Goal: Task Accomplishment & Management: Complete application form

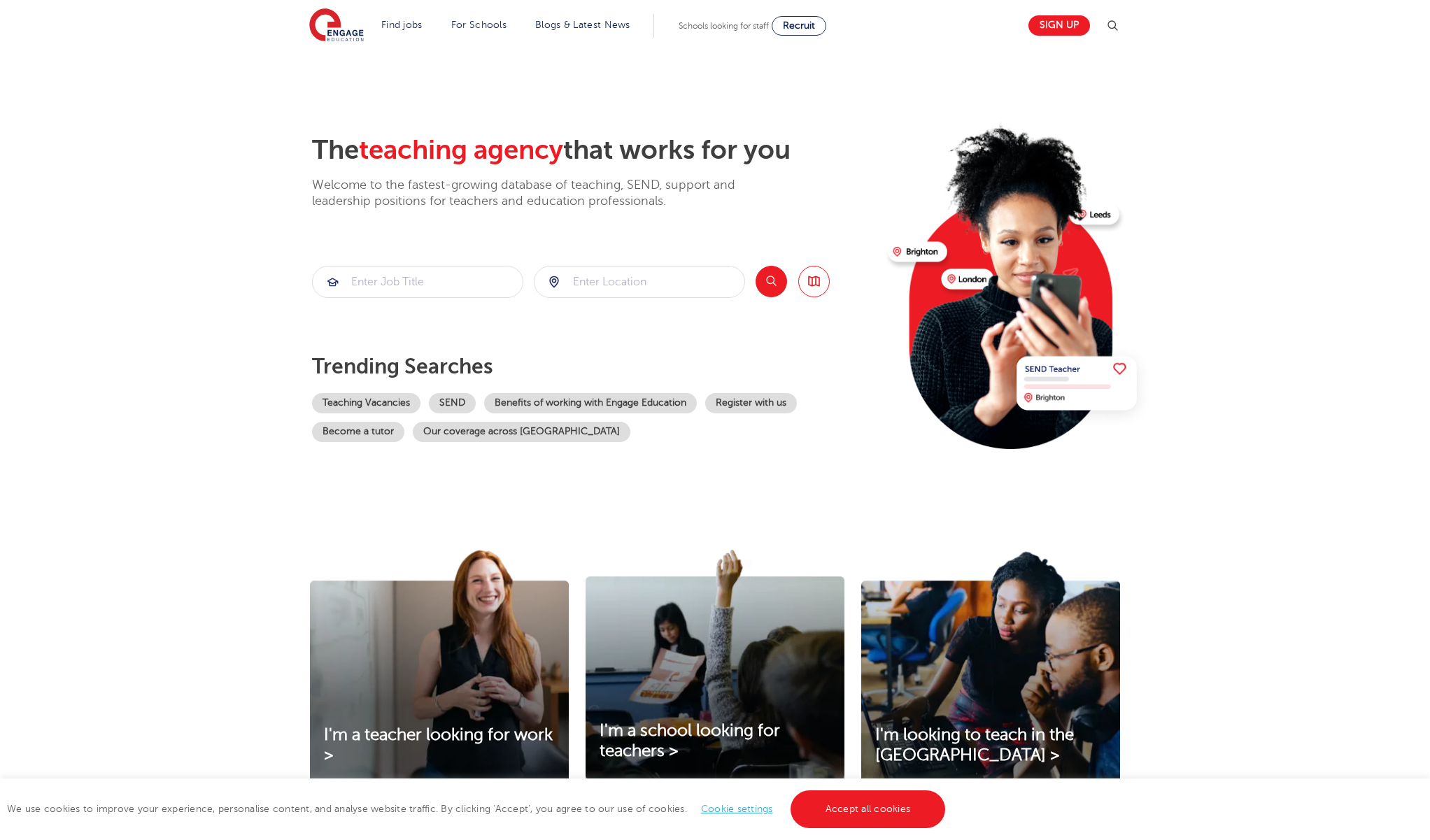
scroll to position [112, 0]
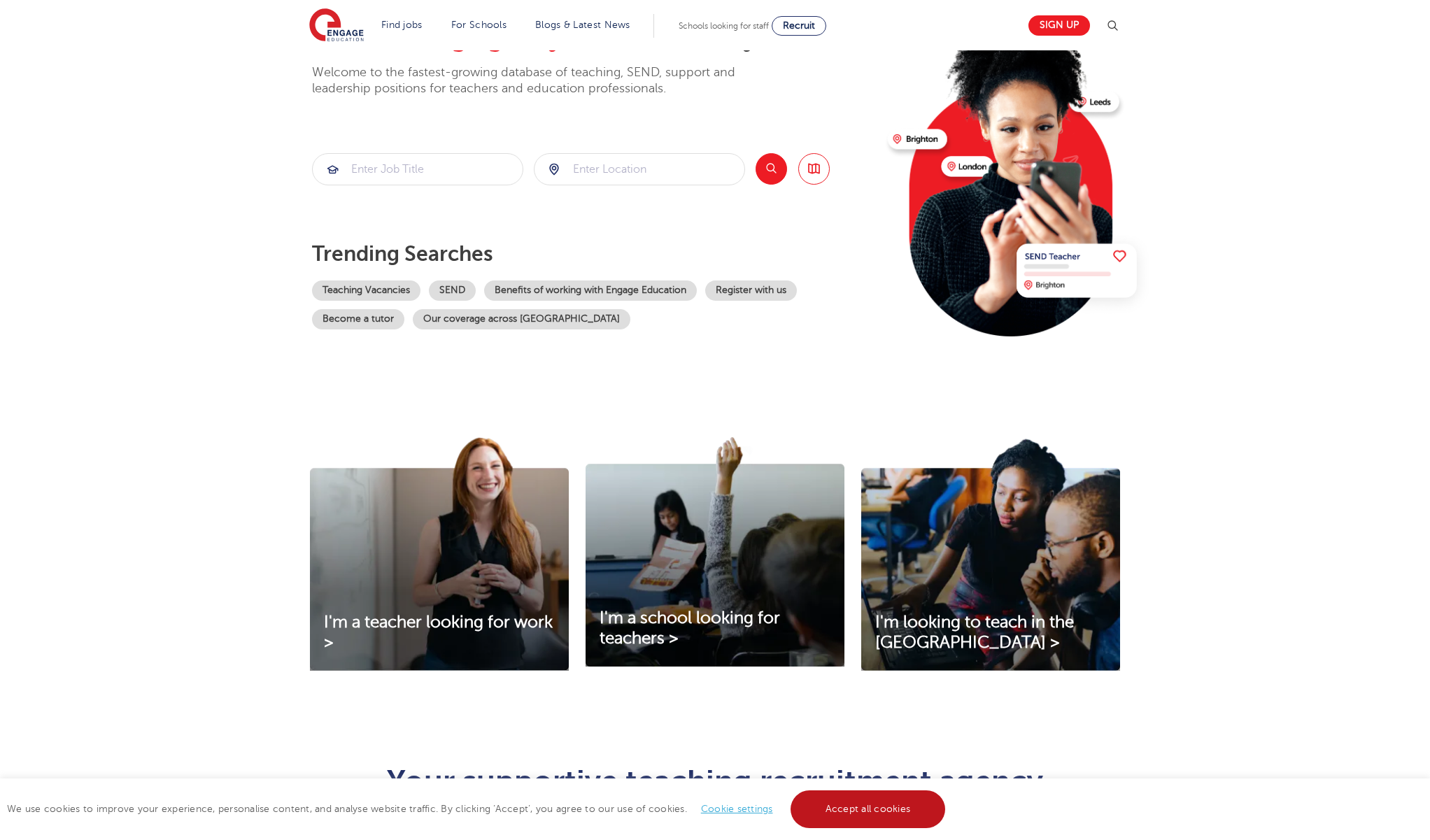
click at [843, 820] on link "Accept all cookies" at bounding box center [868, 809] width 155 height 38
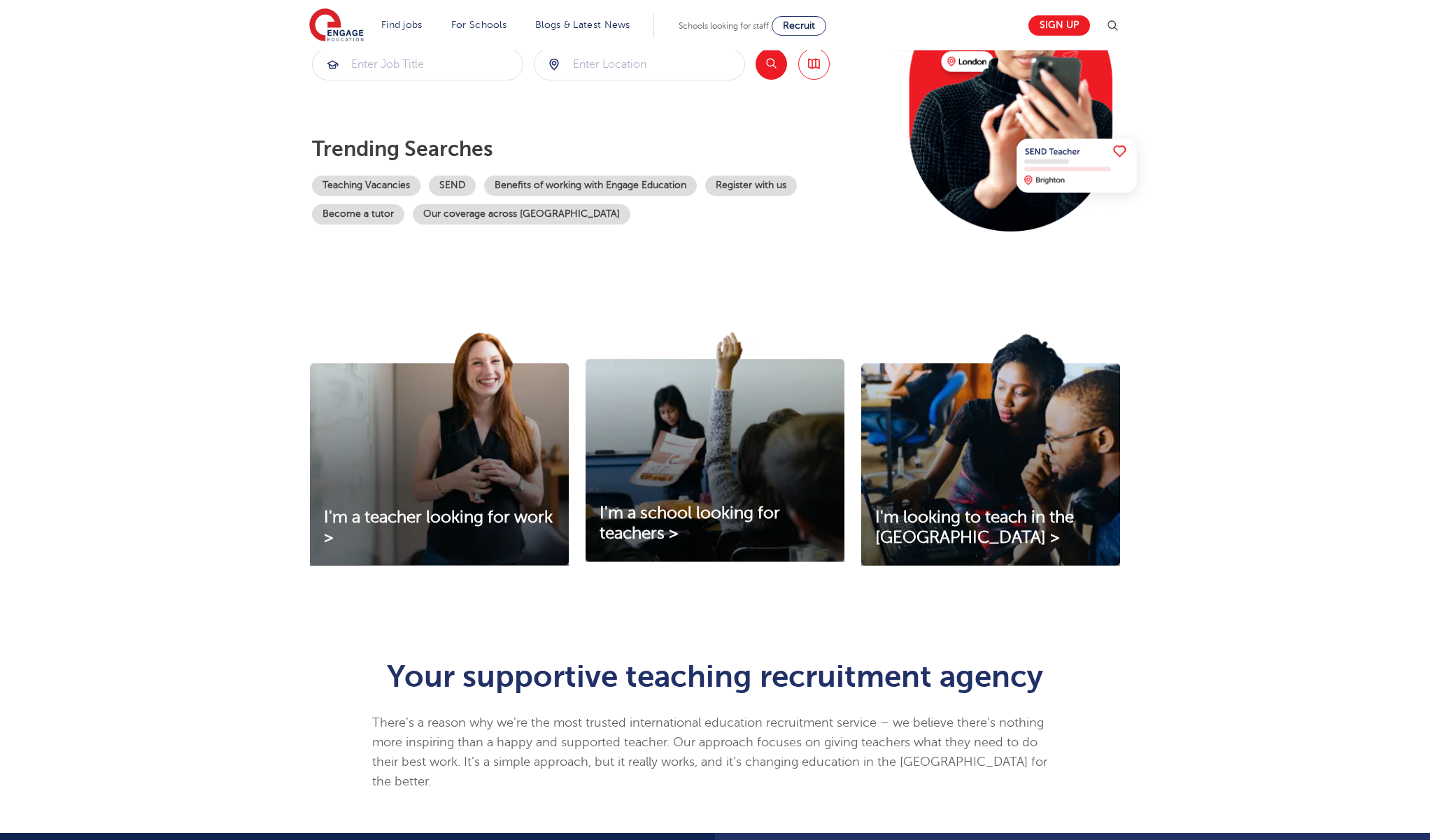
scroll to position [157, 0]
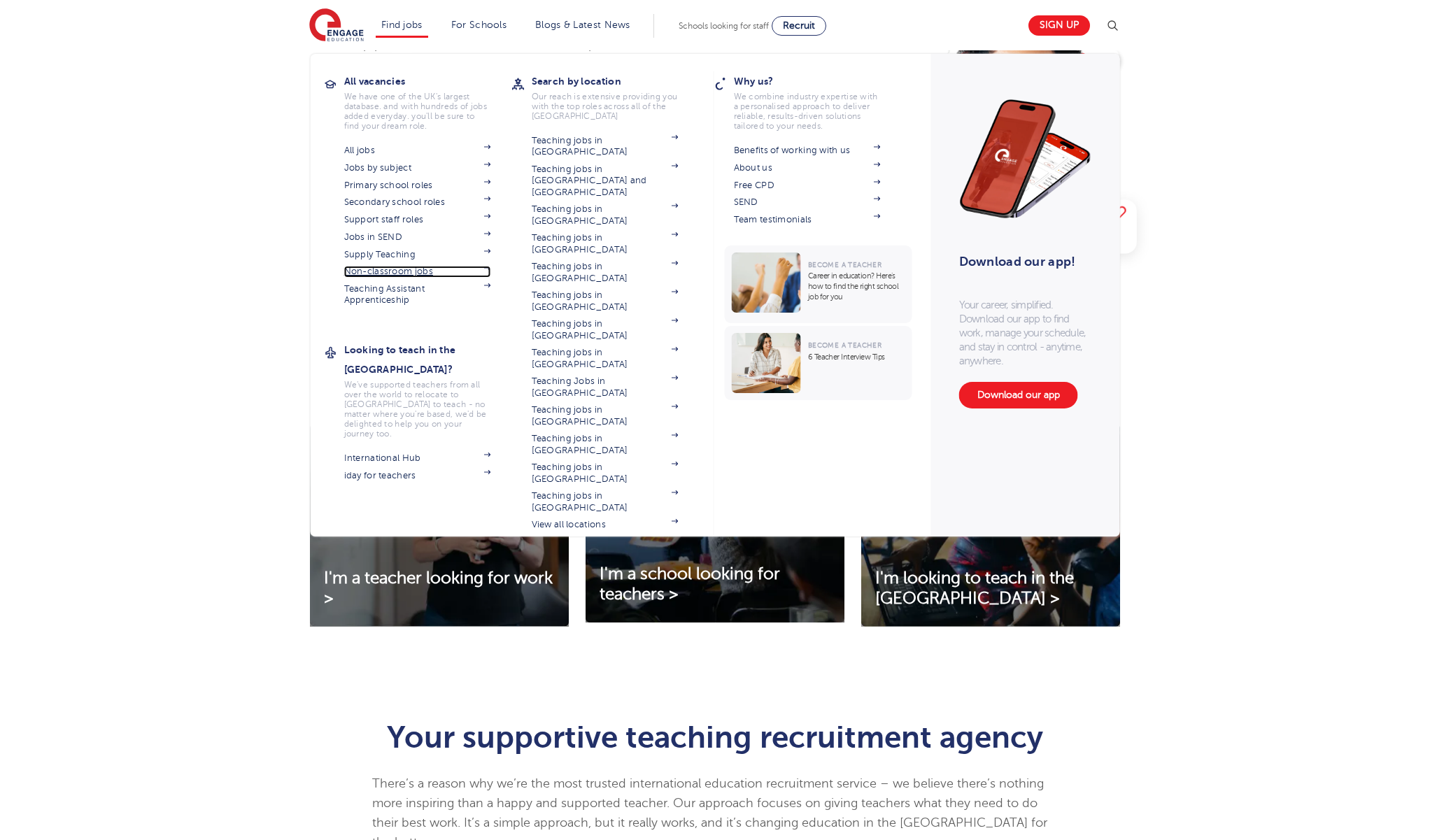
click at [401, 272] on link "Non-classroom jobs" at bounding box center [417, 271] width 147 height 11
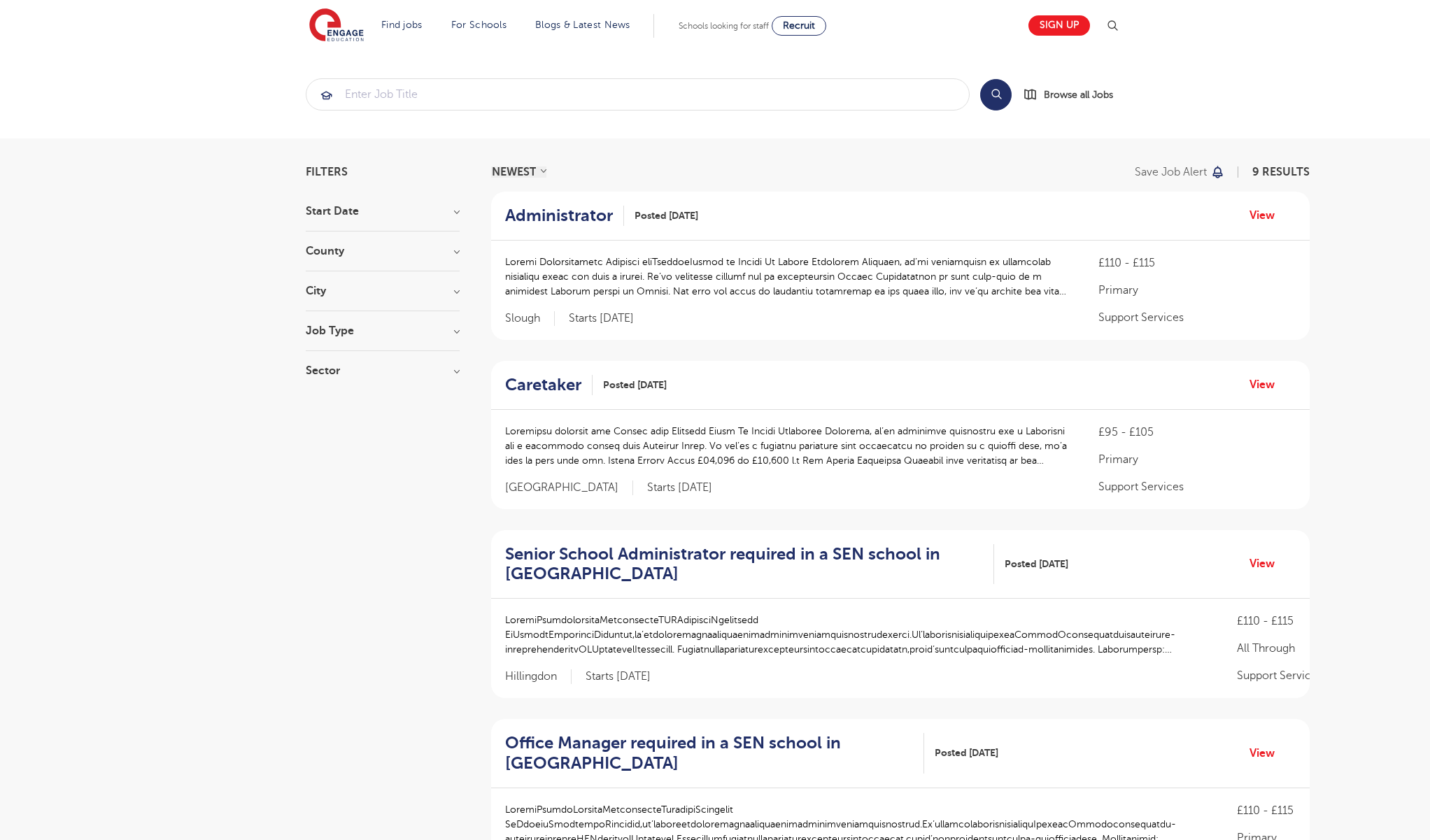
click at [458, 291] on h3 "City" at bounding box center [382, 290] width 154 height 11
click at [318, 447] on button "Show more" at bounding box center [335, 447] width 59 height 13
click at [327, 465] on label "[GEOGRAPHIC_DATA] 1" at bounding box center [390, 469] width 128 height 18
click at [327, 465] on input "[GEOGRAPHIC_DATA] 1" at bounding box center [331, 467] width 9 height 9
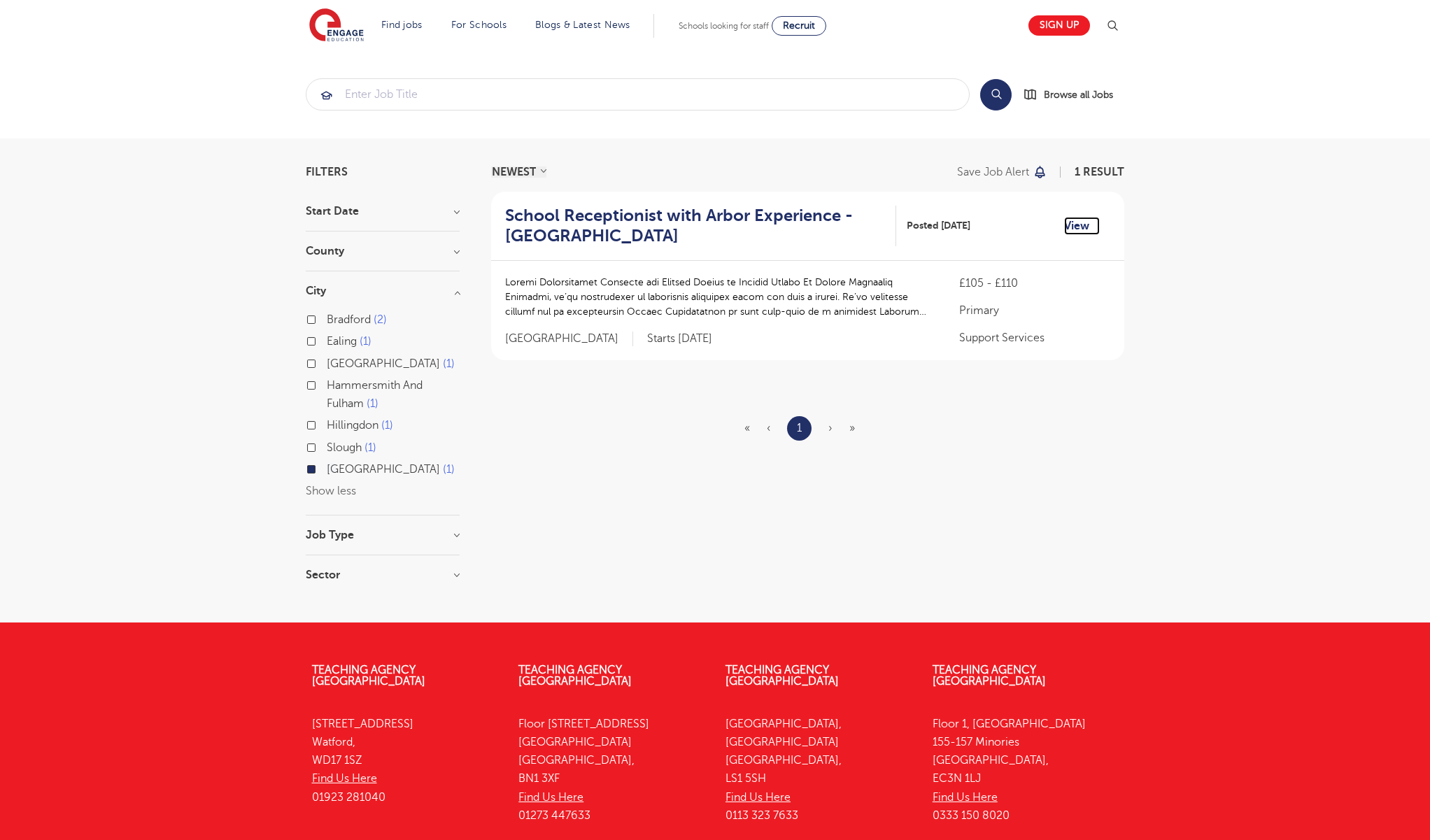
click at [1078, 221] on link "View" at bounding box center [1081, 226] width 36 height 18
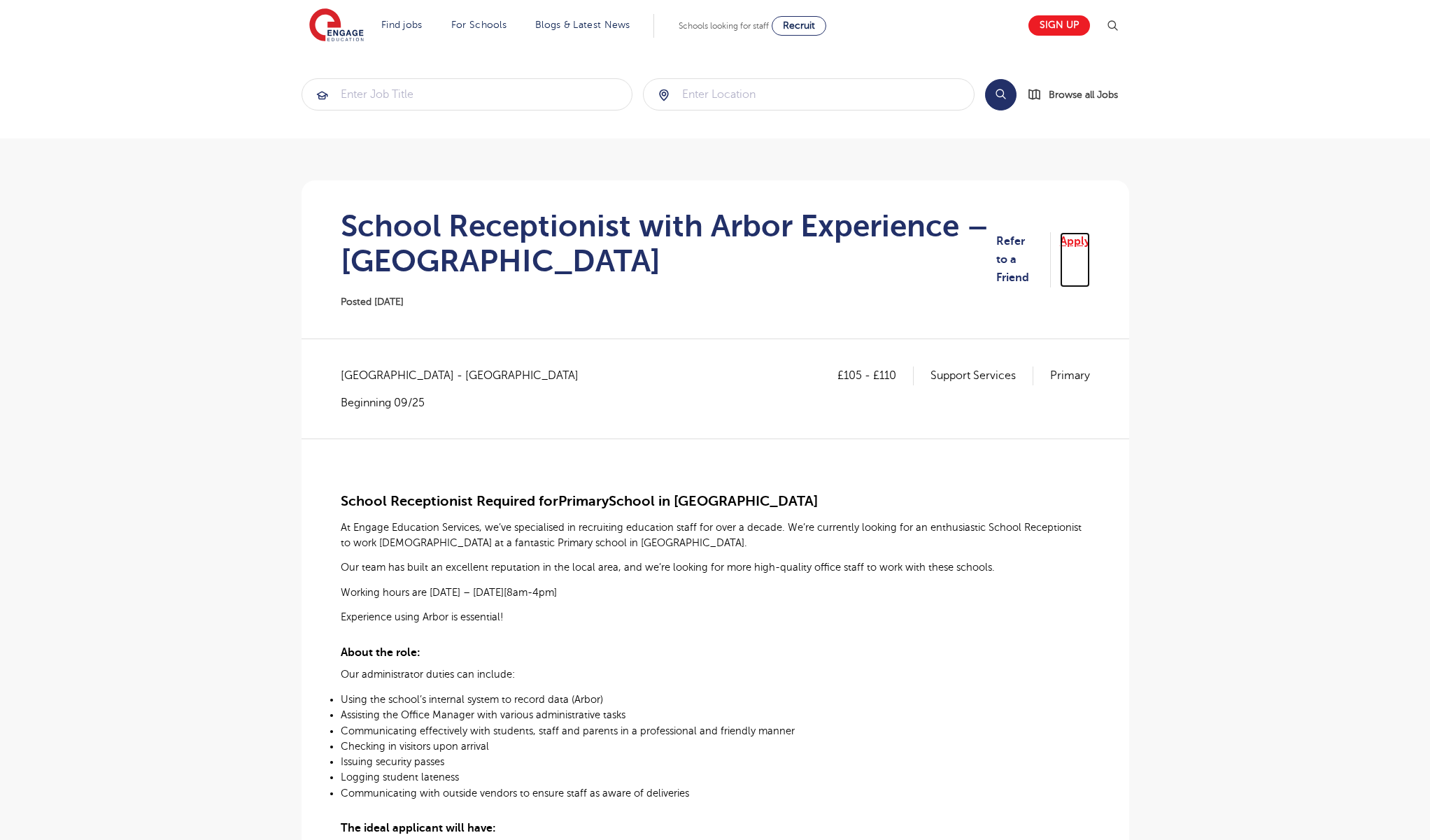
click at [1078, 255] on link "Apply" at bounding box center [1075, 260] width 30 height 55
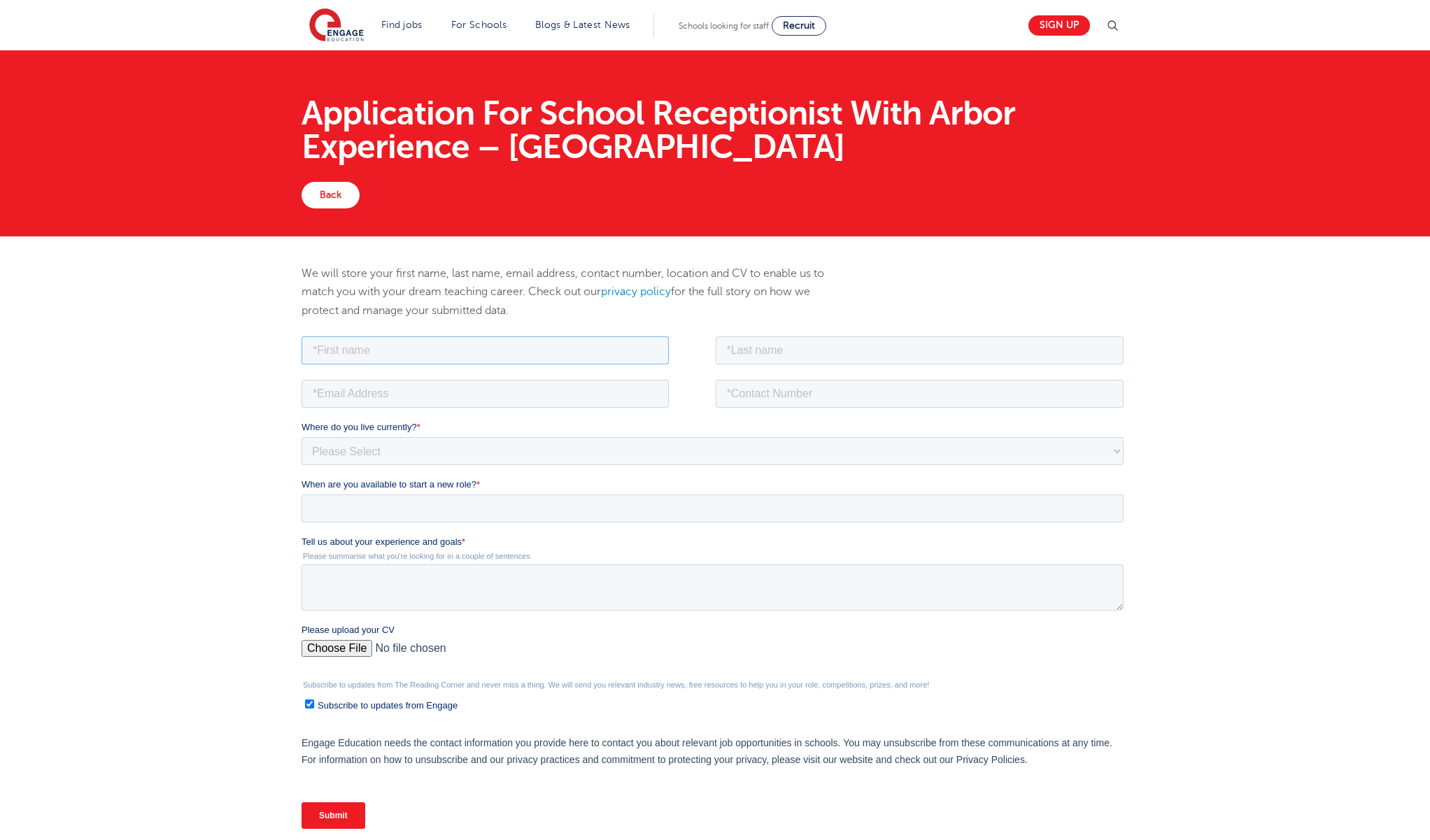
click at [331, 348] on input "text" at bounding box center [484, 349] width 367 height 28
type input "[PERSON_NAME]"
click at [788, 366] on fieldset "[PERSON_NAME]" at bounding box center [714, 354] width 828 height 43
click at [775, 351] on input "text" at bounding box center [919, 349] width 409 height 28
type input "Nirmalendran"
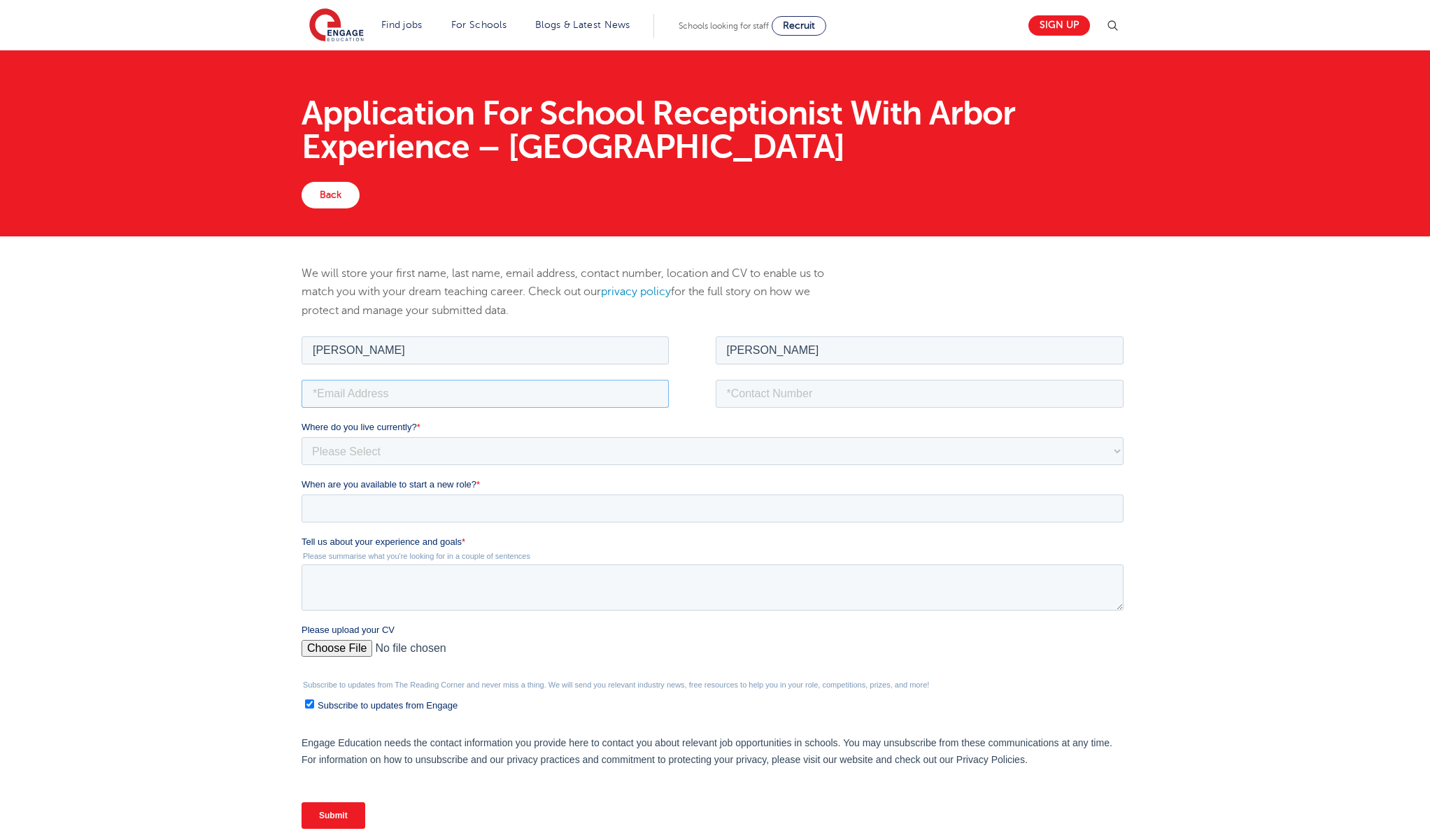
click at [431, 384] on input "email" at bounding box center [484, 393] width 367 height 28
type input "m.nirmalendran@gmail.com"
click at [793, 390] on input "tel" at bounding box center [919, 393] width 409 height 28
type input "+447809122013"
click at [389, 451] on select "Please Select UK Canada Ireland Australia New Zealand Europe USA South Africa J…" at bounding box center [711, 450] width 822 height 28
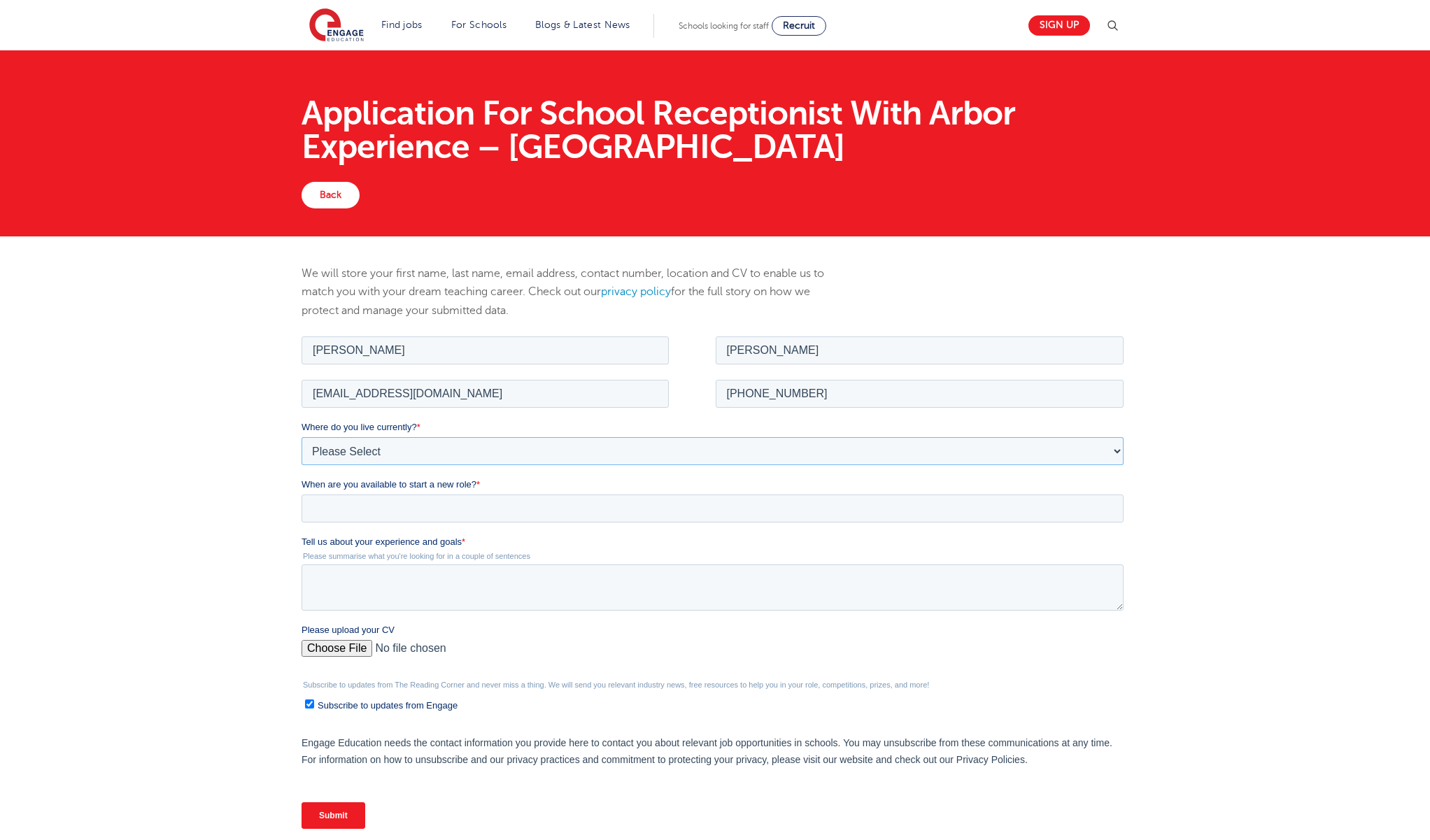
select select "UK"
click at [301, 436] on select "Please Select UK Canada Ireland Australia New Zealand Europe USA South Africa J…" at bounding box center [711, 450] width 822 height 28
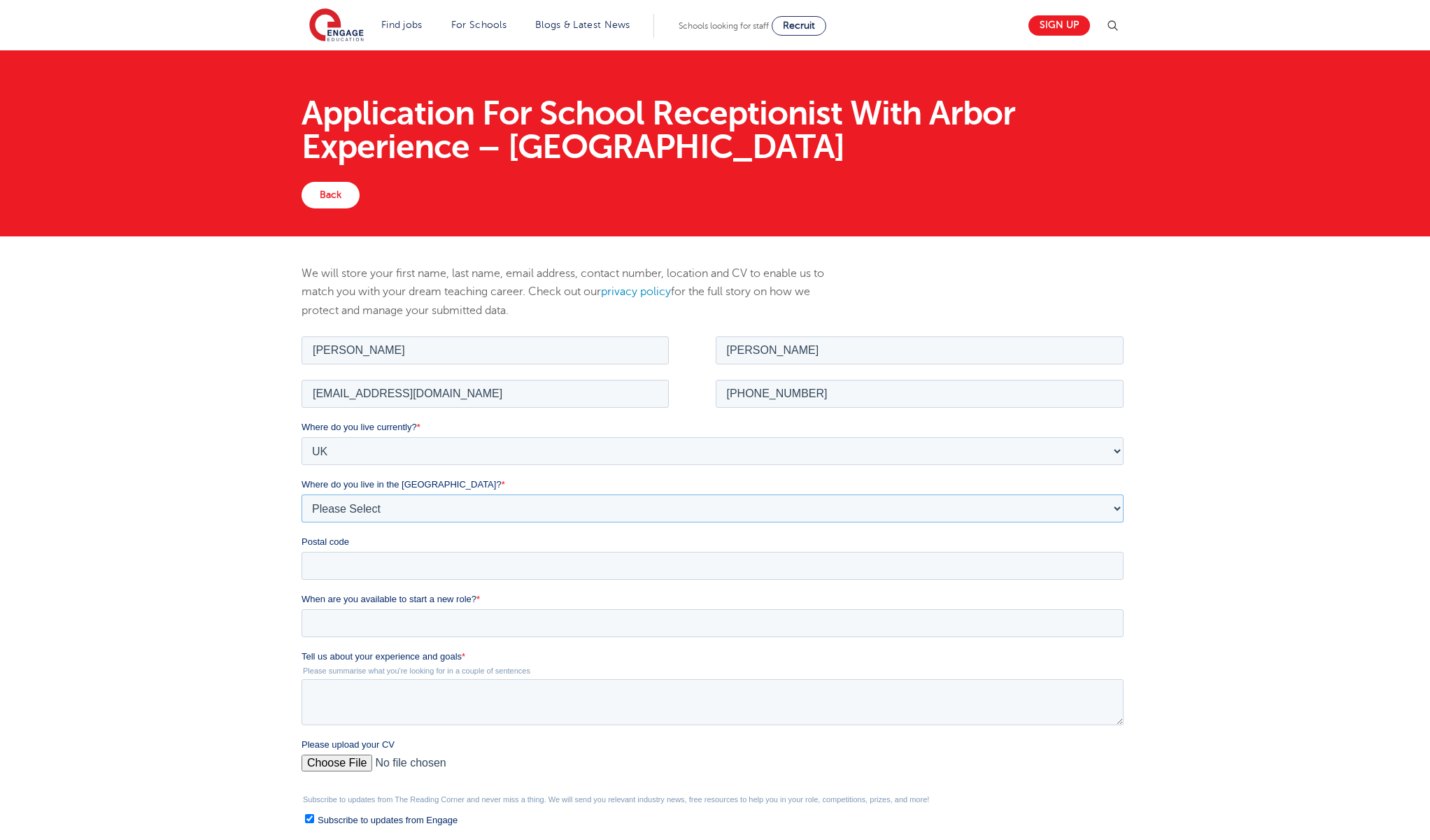
click at [354, 515] on select "Please Select Overseas Barnsley Bedfordshire Berkshire Bournemouth Bracknell Fo…" at bounding box center [711, 507] width 822 height 28
select select "London"
click at [301, 493] on select "Please Select Overseas Barnsley Bedfordshire Berkshire Bournemouth Bracknell Fo…" at bounding box center [711, 507] width 822 height 28
click at [372, 575] on input "Postal code" at bounding box center [711, 565] width 822 height 28
type input "E17 8NN"
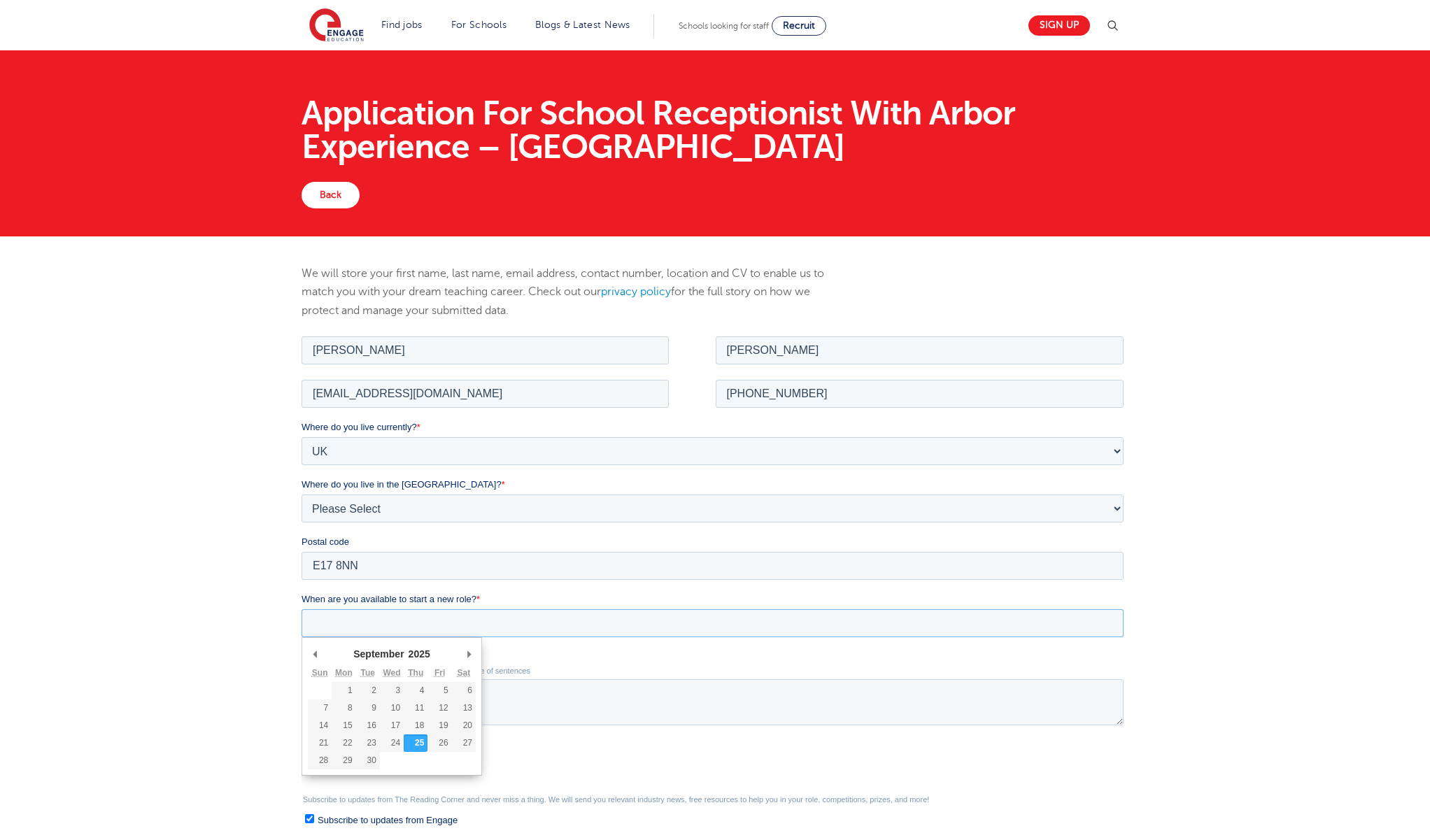
click at [394, 625] on input "When are you available to start a new role? *" at bounding box center [711, 622] width 822 height 28
type div "2025-10-05"
type input "2025/10/05"
click at [392, 627] on input "2025/10/05" at bounding box center [711, 622] width 822 height 28
type div "2025-10-31"
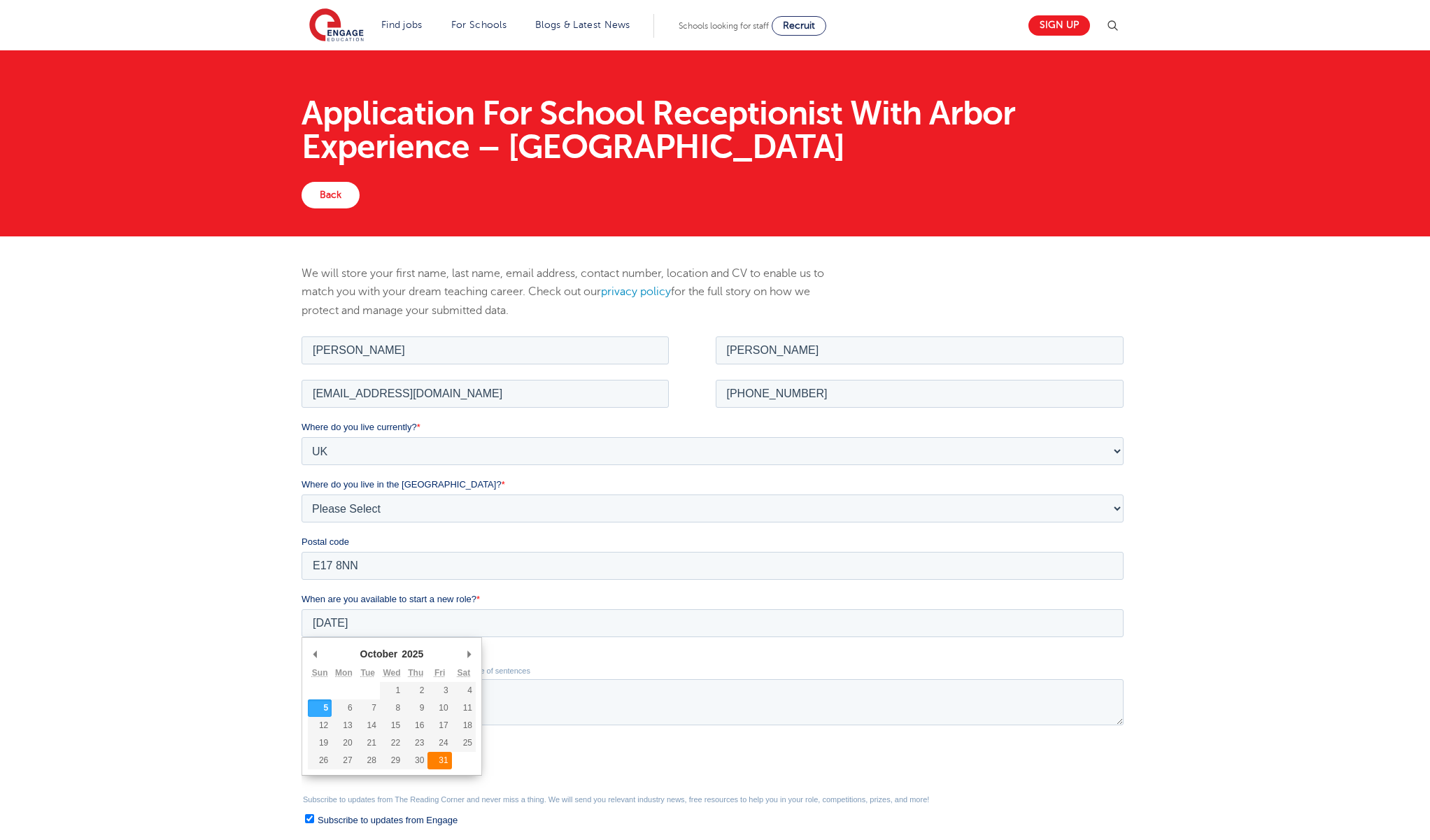
type input "2025/10/31"
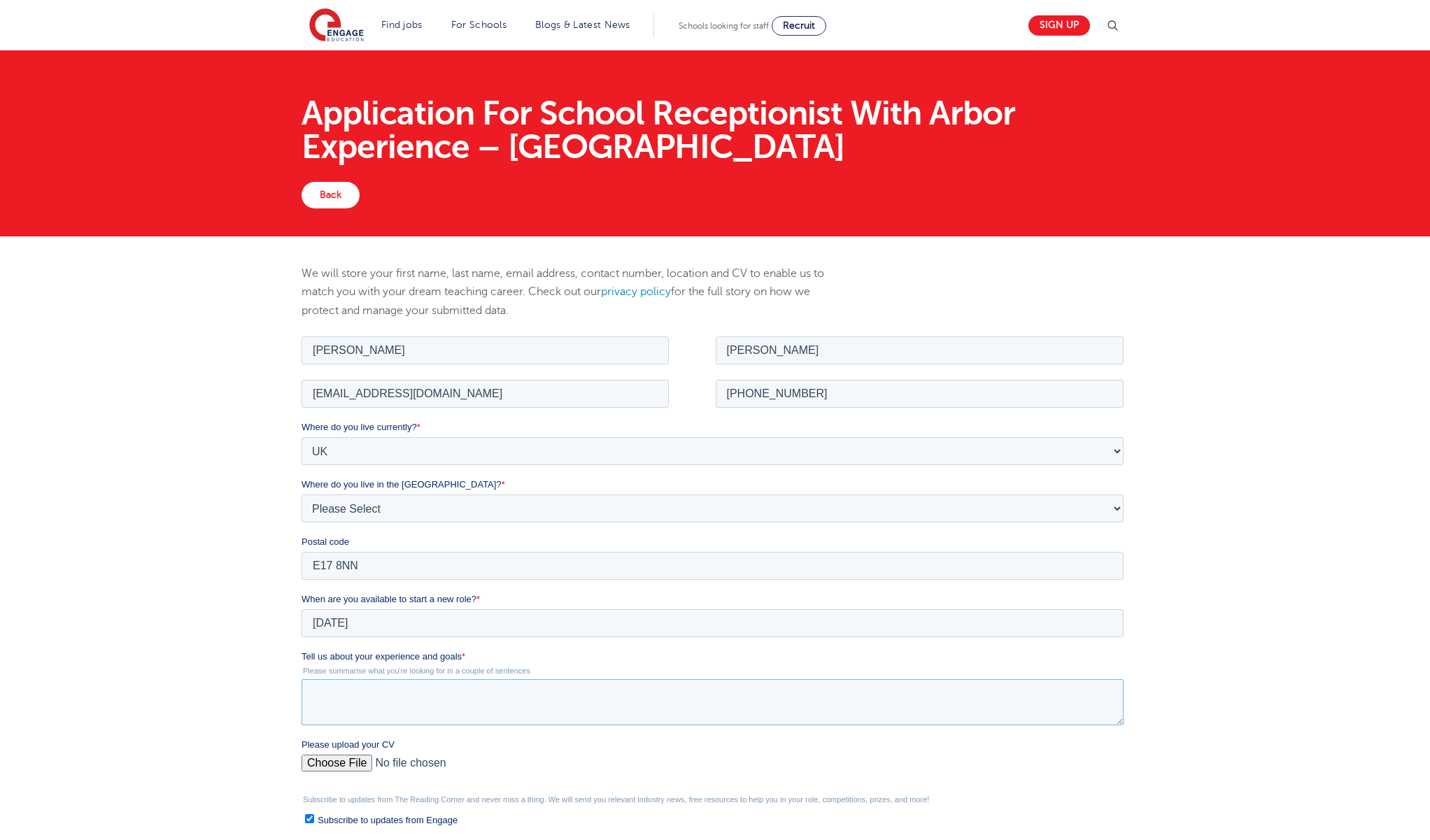
click at [338, 699] on textarea "Tell us about your experience and goals *" at bounding box center [711, 702] width 822 height 46
click at [343, 763] on div "Please upload your CV" at bounding box center [714, 759] width 828 height 45
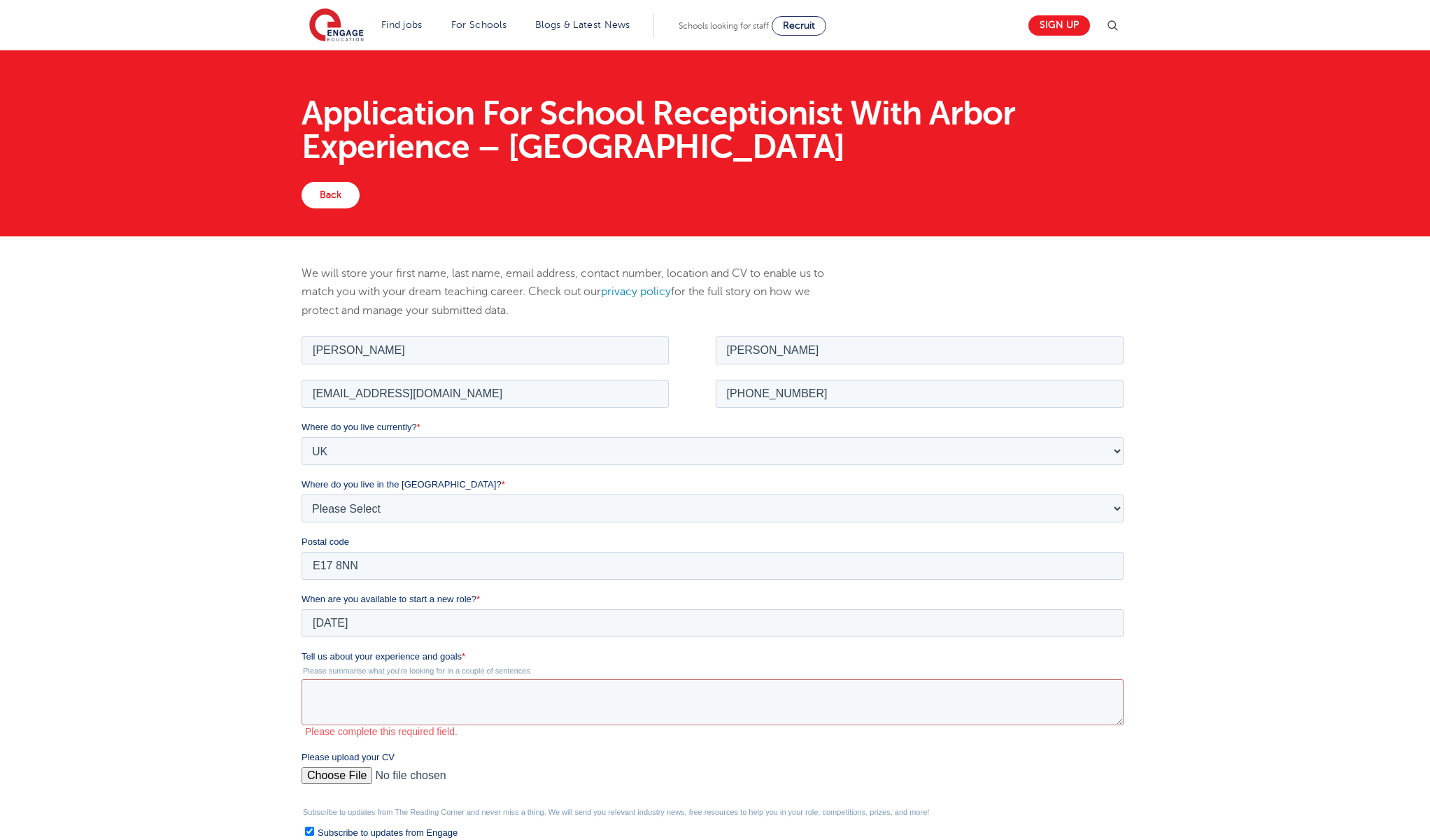
click at [345, 773] on input "Please upload your CV" at bounding box center [711, 780] width 822 height 28
click at [335, 778] on input "Please upload your CV" at bounding box center [711, 780] width 822 height 28
type input "C:\fakepath\Marie Nirmalendran CV.docx"
click at [387, 692] on textarea "Tell us about your experience and goals *" at bounding box center [711, 702] width 822 height 46
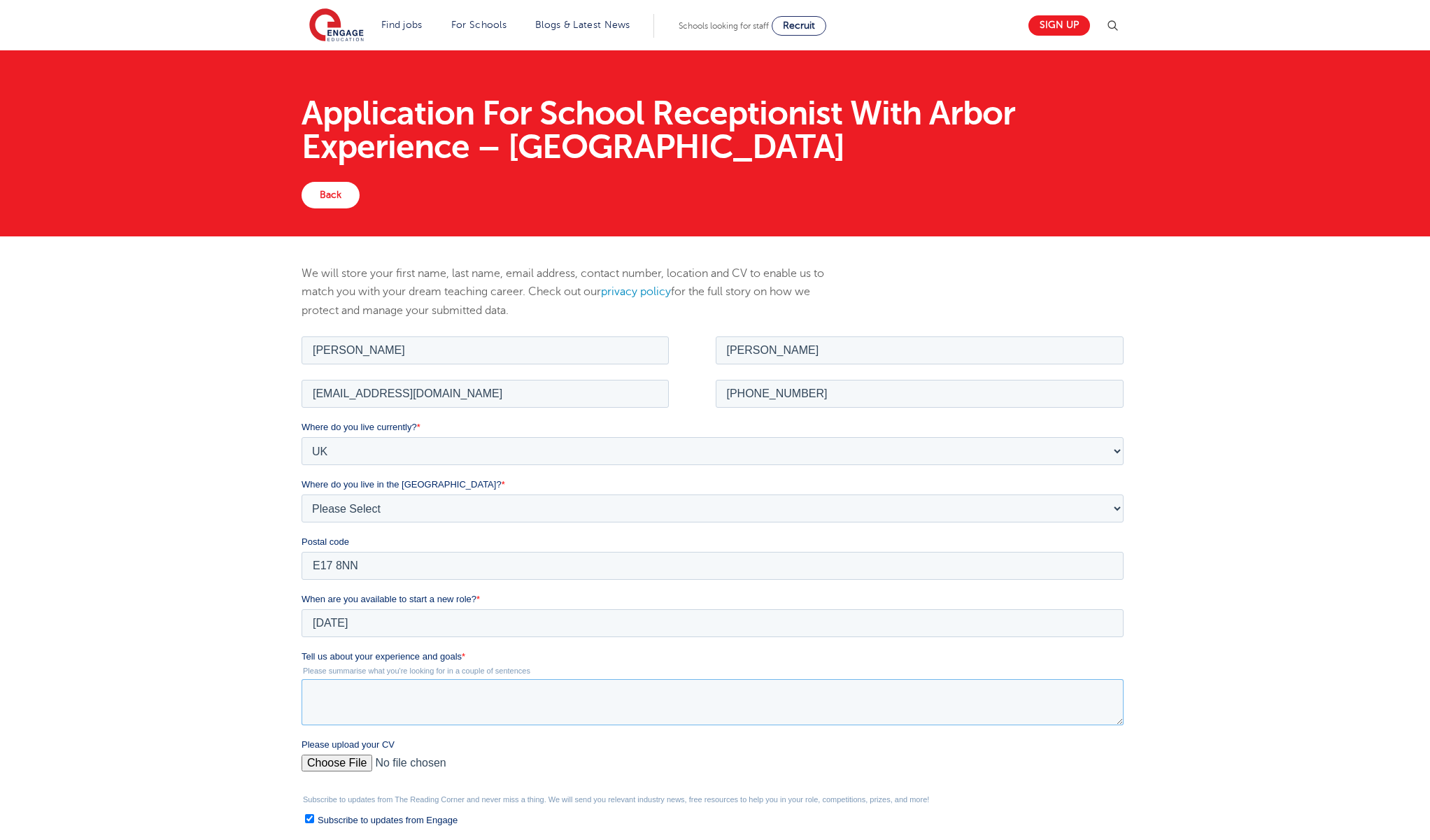
click at [406, 699] on textarea "Tell us about your experience and goals *" at bounding box center [711, 702] width 822 height 46
paste textarea "I am a highly organised administrative professional with 20 years’ experience i…"
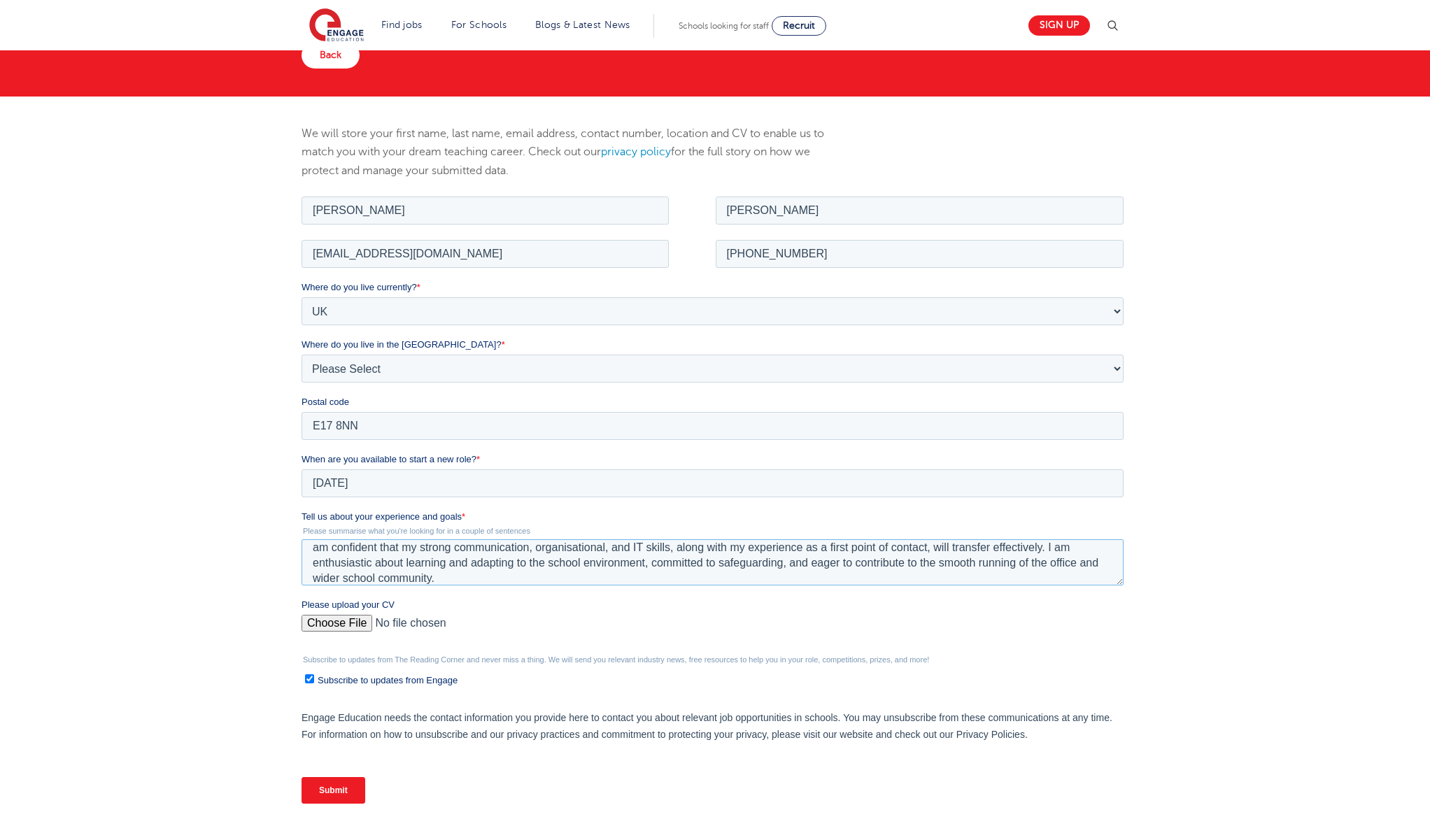
scroll to position [201, 0]
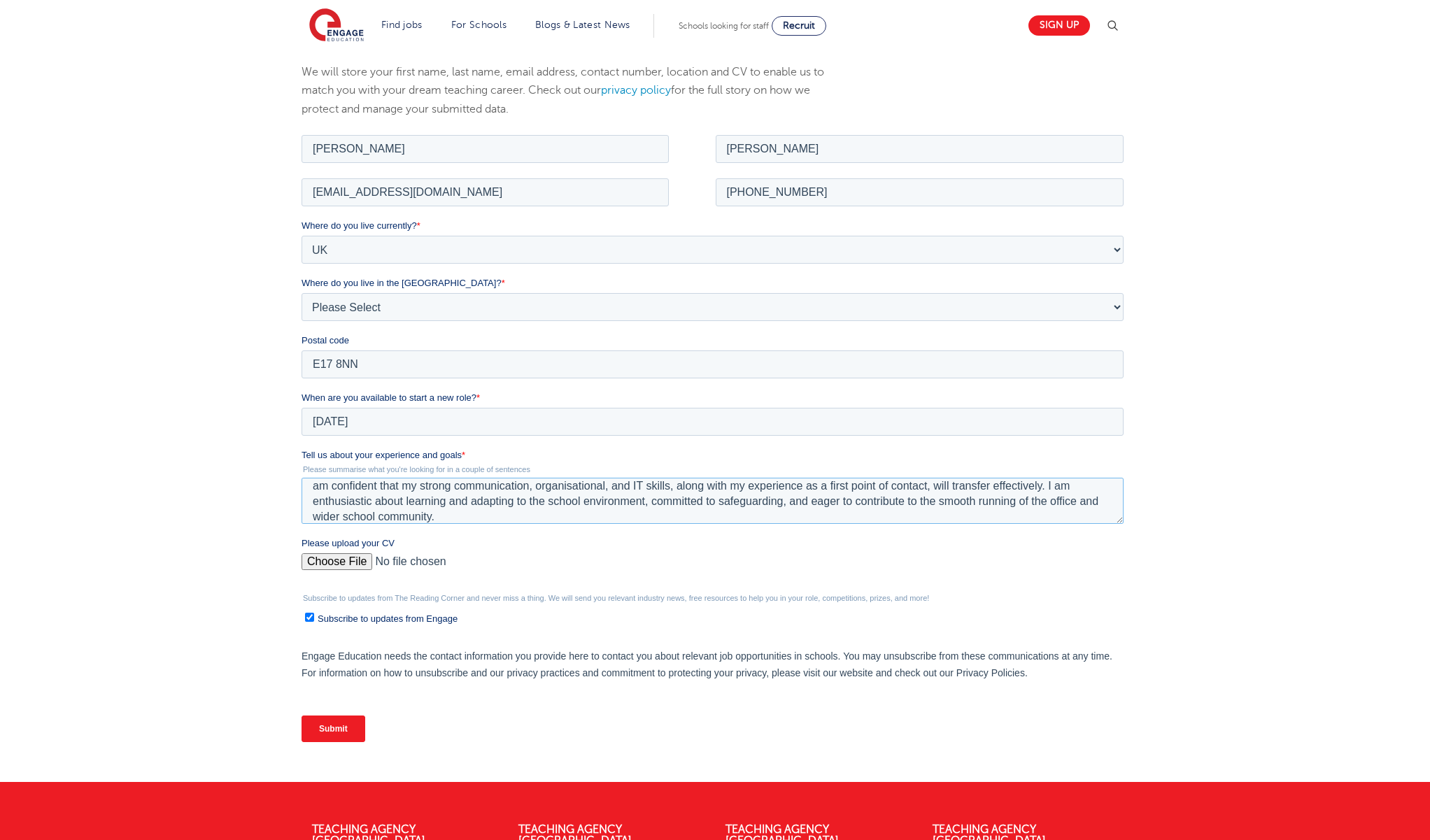
type textarea "I am a highly organised administrative professional with 20 years’ experience i…"
click at [327, 731] on input "Submit" at bounding box center [332, 728] width 64 height 27
